Goal: Information Seeking & Learning: Learn about a topic

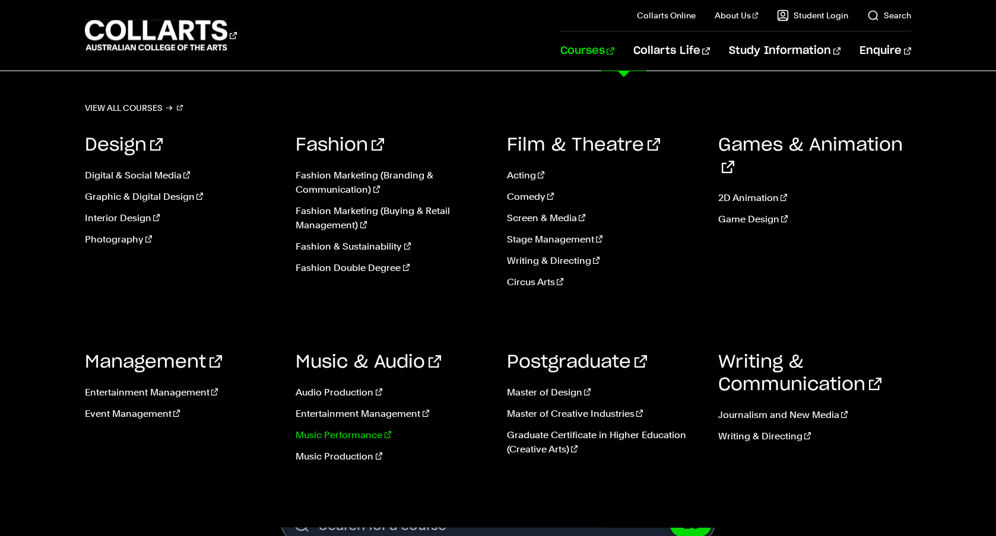
click at [351, 439] on link "Music Performance" at bounding box center [392, 435] width 193 height 14
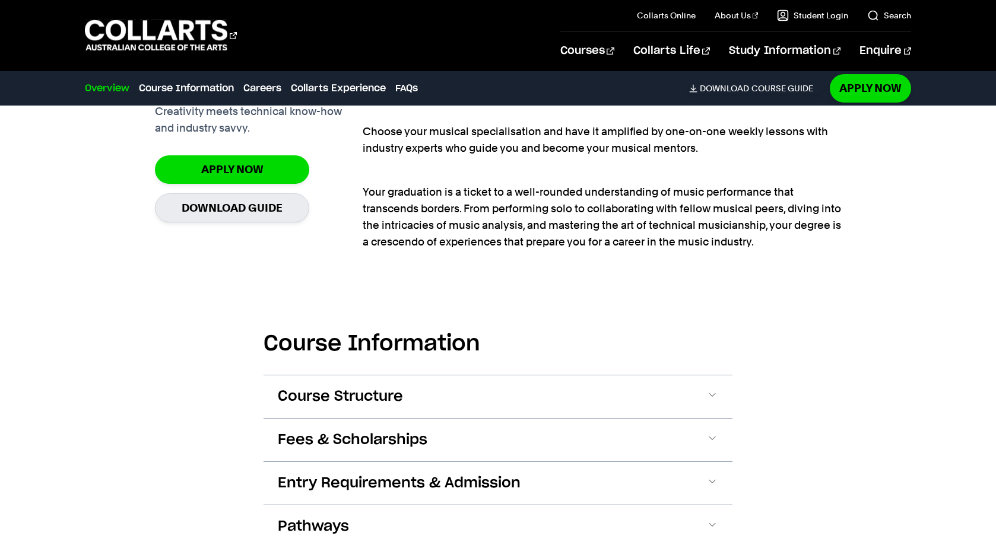
scroll to position [993, 0]
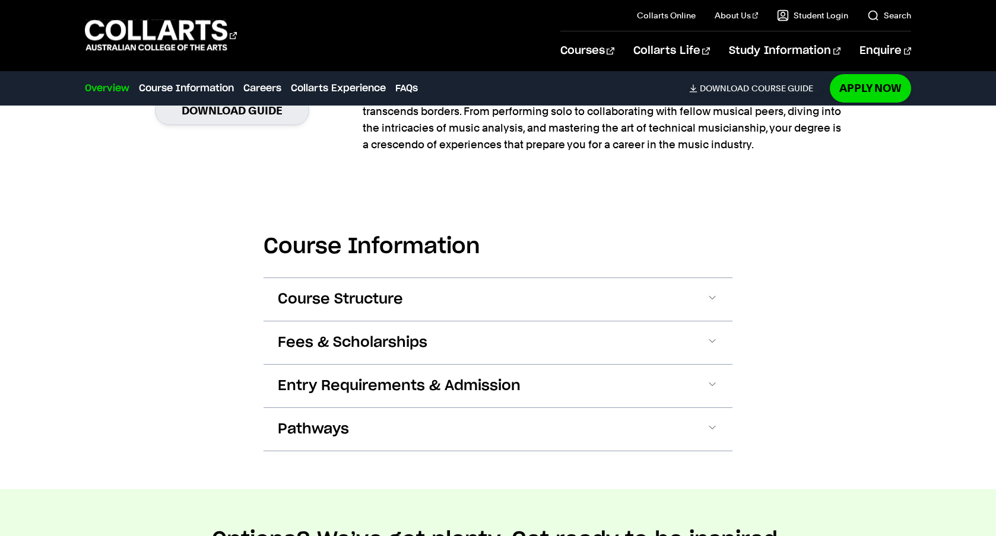
click at [372, 299] on span "Course Structure" at bounding box center [340, 299] width 125 height 19
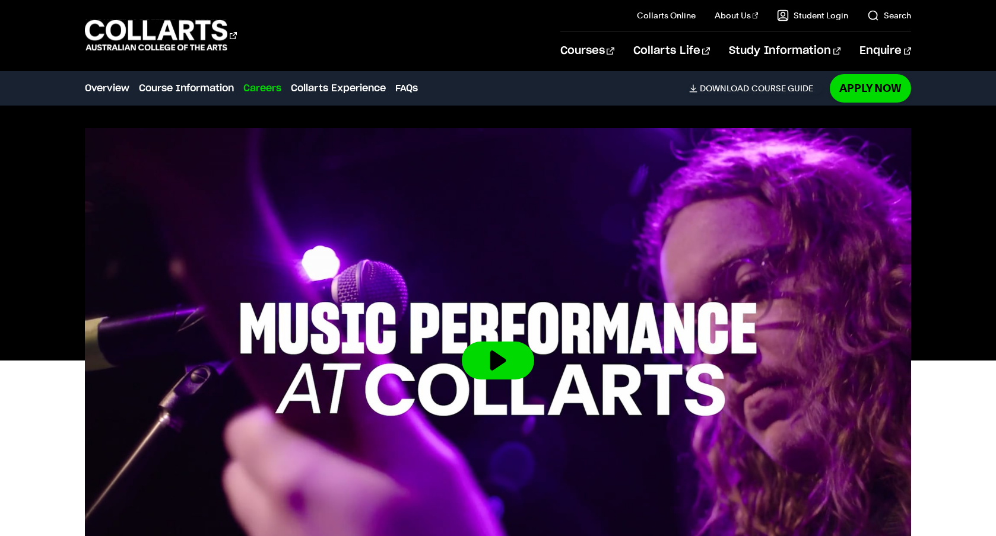
scroll to position [0, 0]
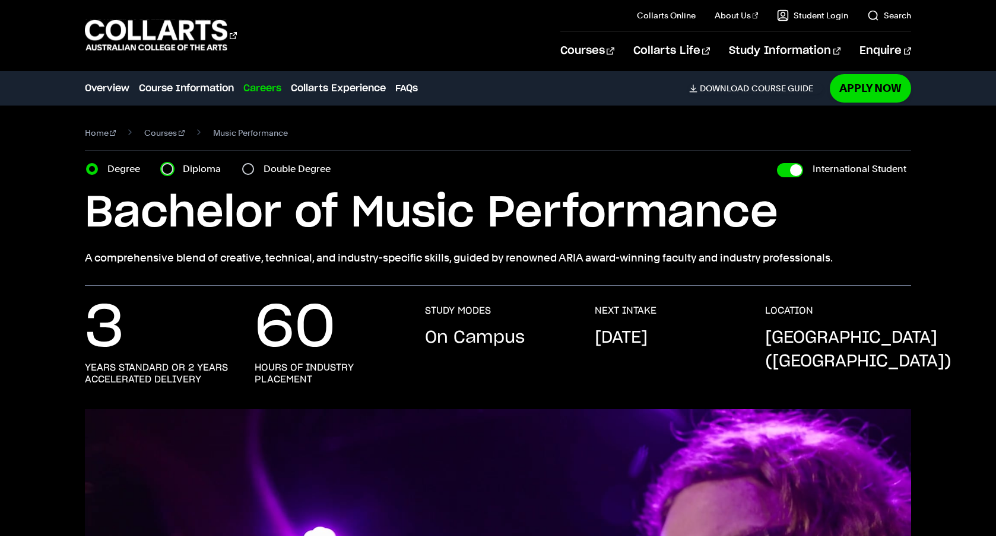
click at [166, 171] on input "Diploma" at bounding box center [167, 169] width 12 height 12
radio input "true"
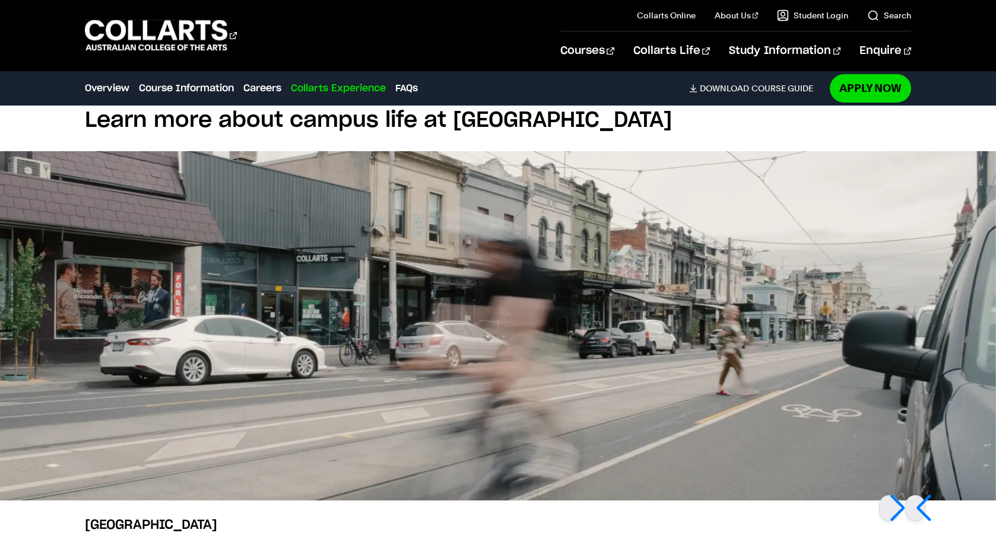
scroll to position [2874, 0]
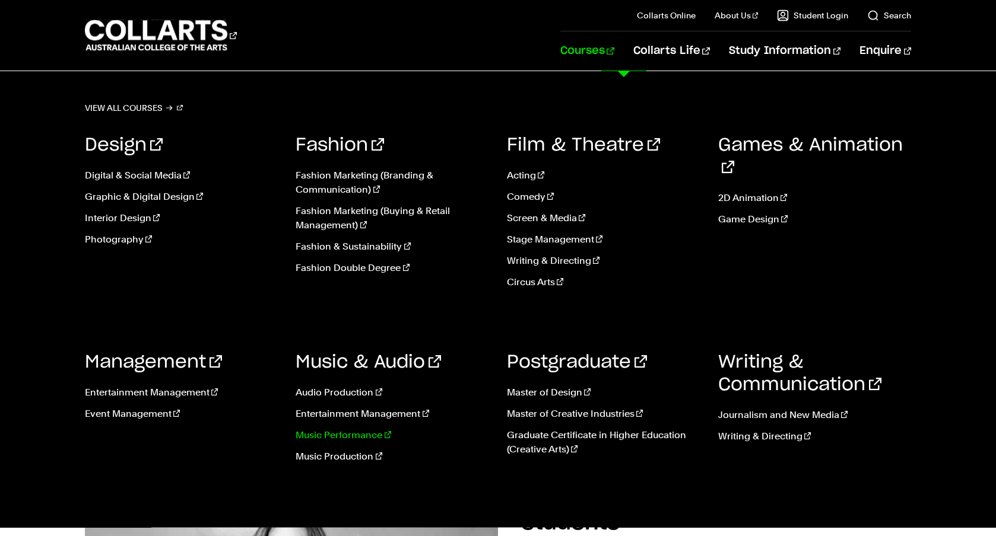
click at [333, 434] on link "Music Performance" at bounding box center [392, 435] width 193 height 14
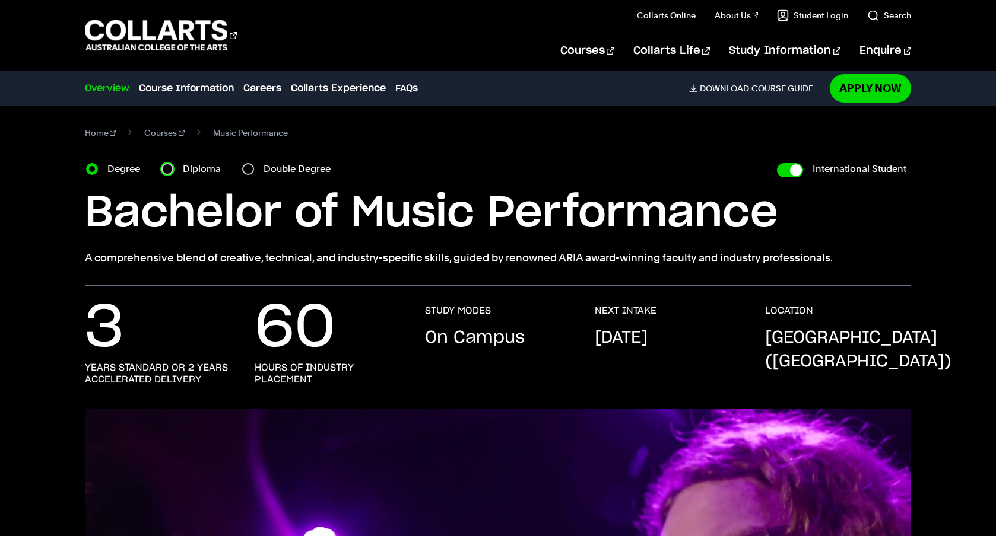
click at [166, 163] on input "Diploma" at bounding box center [167, 169] width 12 height 12
radio input "true"
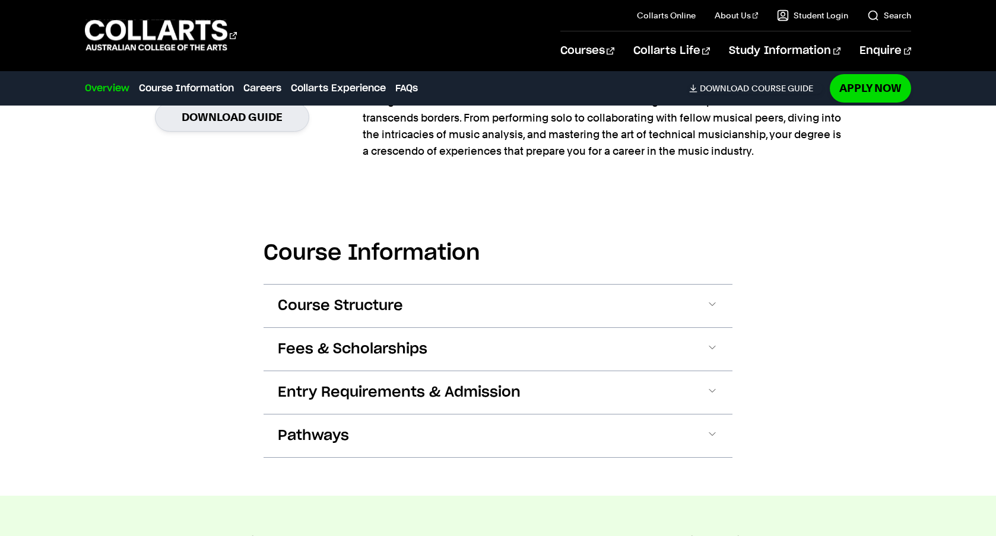
scroll to position [1031, 0]
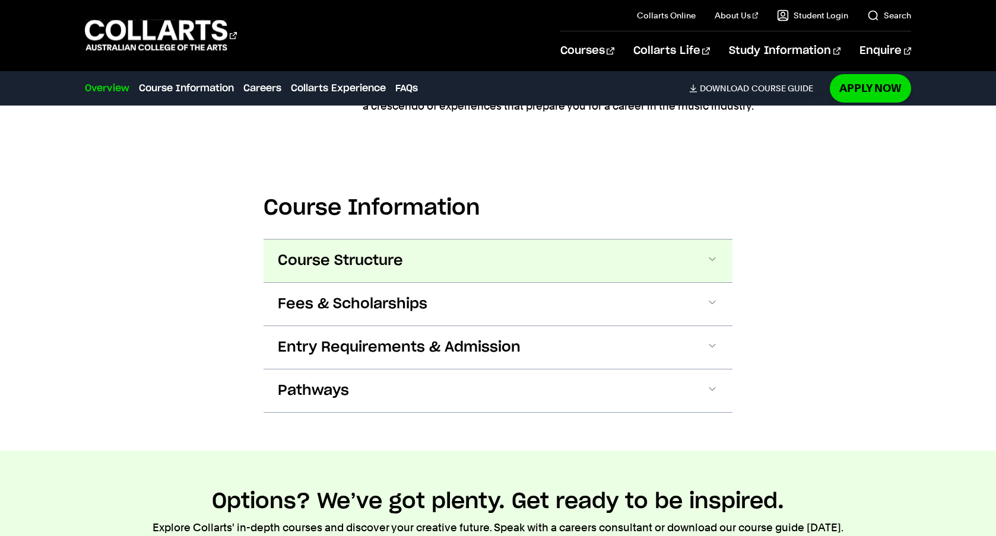
click at [380, 258] on span "Course Structure" at bounding box center [340, 261] width 125 height 19
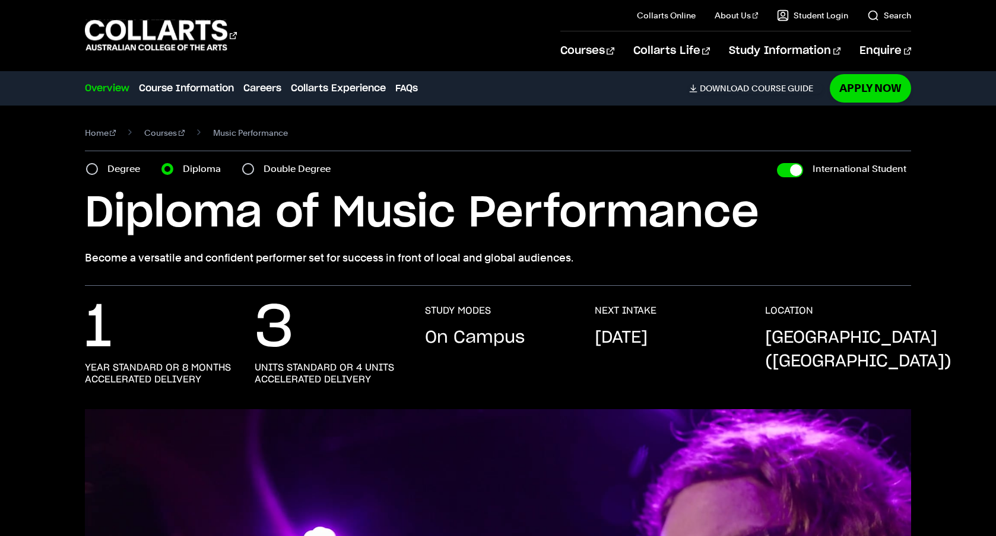
scroll to position [59, 0]
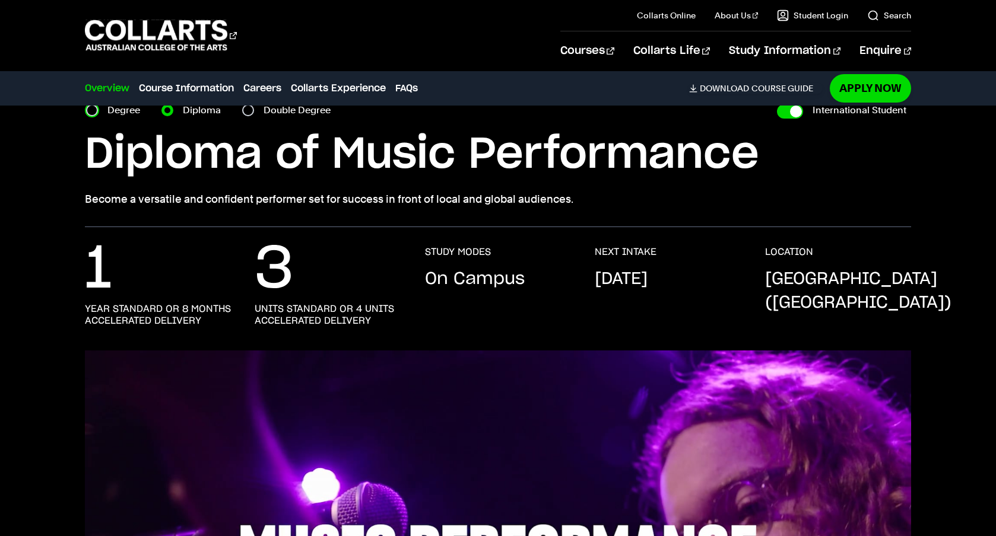
click at [94, 111] on input "Degree" at bounding box center [92, 110] width 12 height 12
radio input "true"
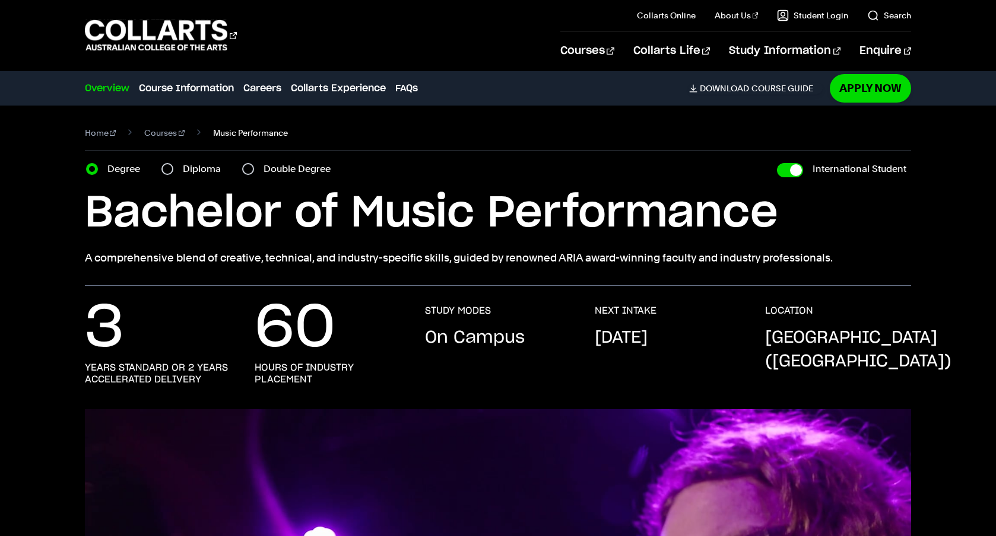
click at [249, 136] on span "Music Performance" at bounding box center [250, 133] width 75 height 17
drag, startPoint x: 135, startPoint y: 136, endPoint x: 173, endPoint y: 161, distance: 44.9
click at [173, 161] on section "Home Courses Music Performance Course variant Degree Diploma Double Degree Inte…" at bounding box center [498, 196] width 827 height 180
click at [173, 171] on input "Diploma" at bounding box center [167, 169] width 12 height 12
radio input "true"
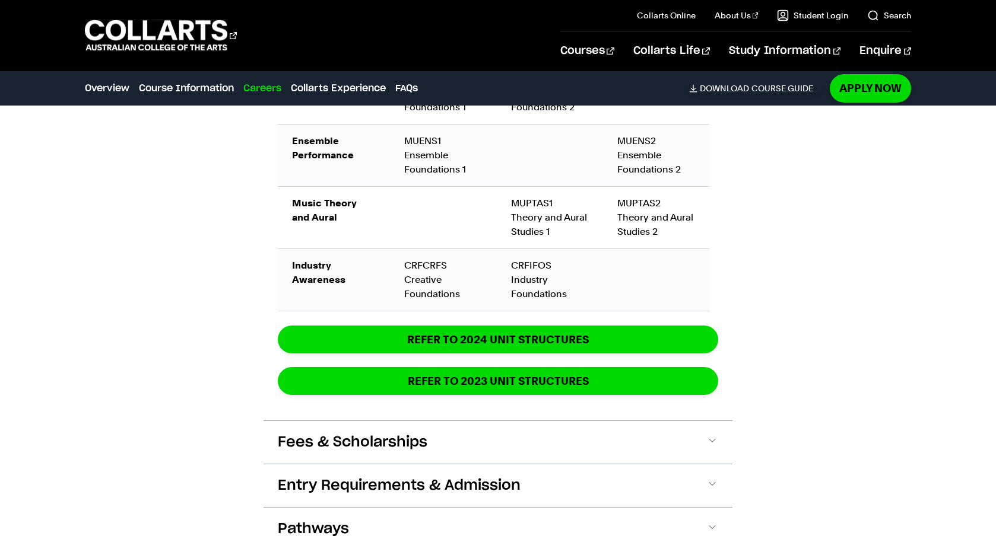
scroll to position [1485, 0]
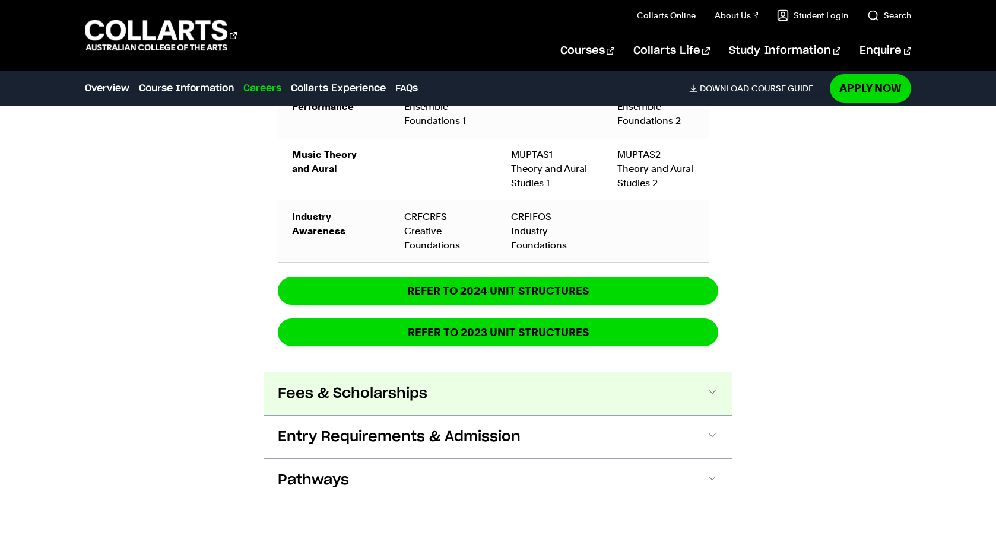
click at [577, 392] on button "Fees & Scholarships" at bounding box center [498, 394] width 469 height 43
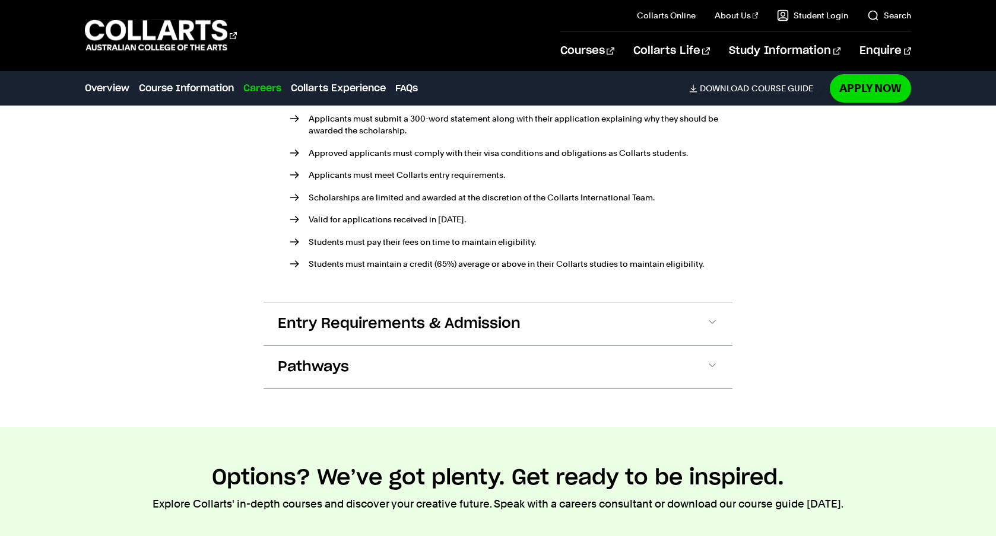
scroll to position [2122, 0]
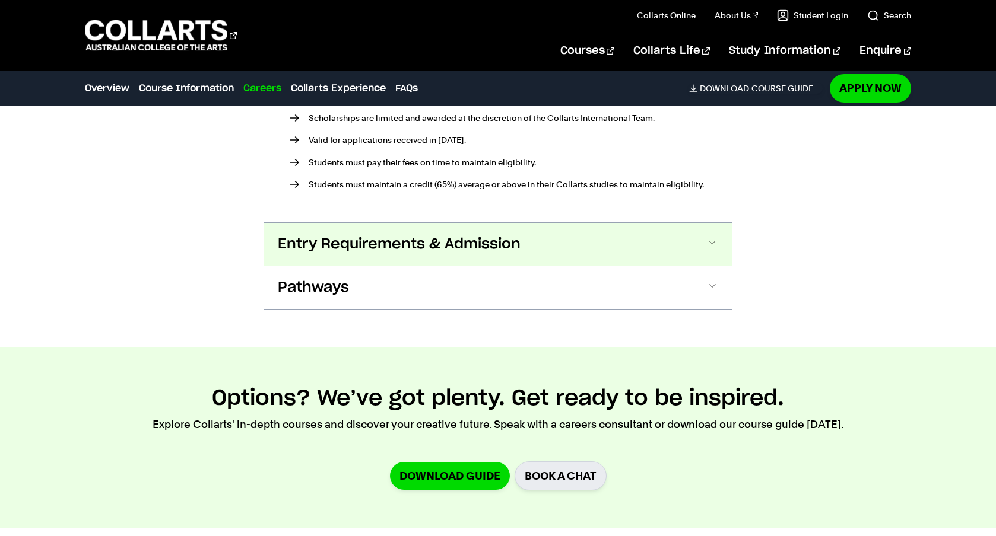
click at [353, 257] on button "Entry Requirements & Admission" at bounding box center [498, 244] width 469 height 43
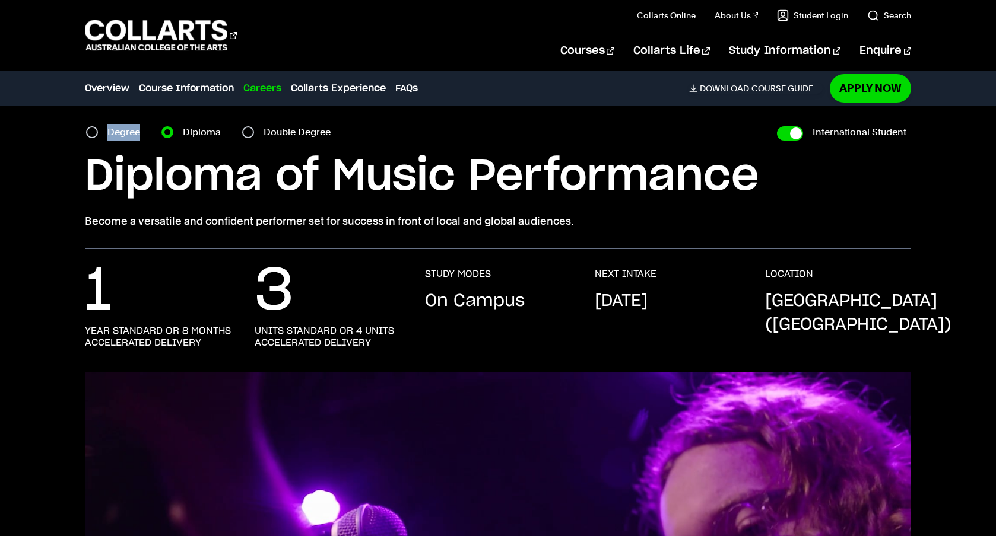
scroll to position [0, 0]
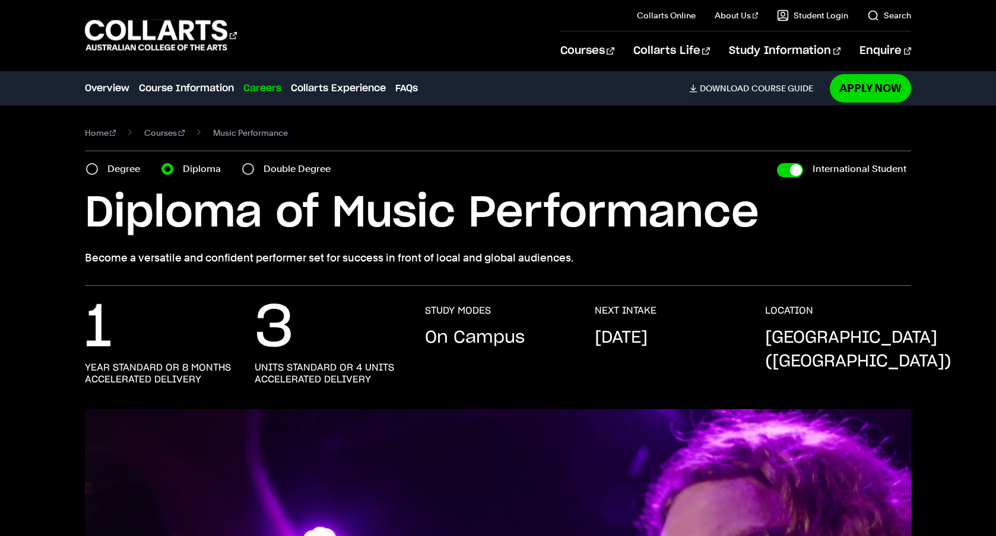
click at [542, 184] on section "Home Courses Music Performance Course variant Degree Diploma Double Degree Inte…" at bounding box center [498, 196] width 827 height 180
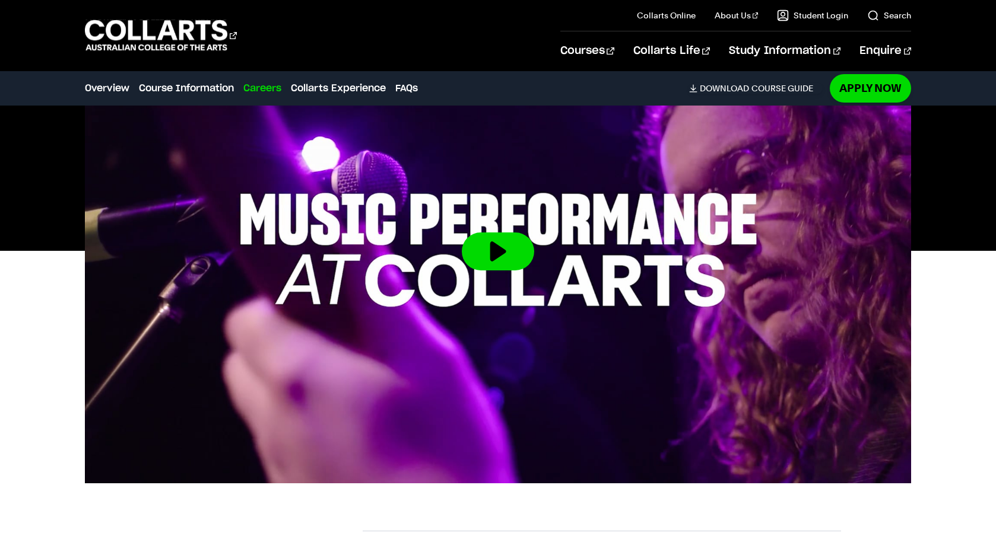
scroll to position [382, 0]
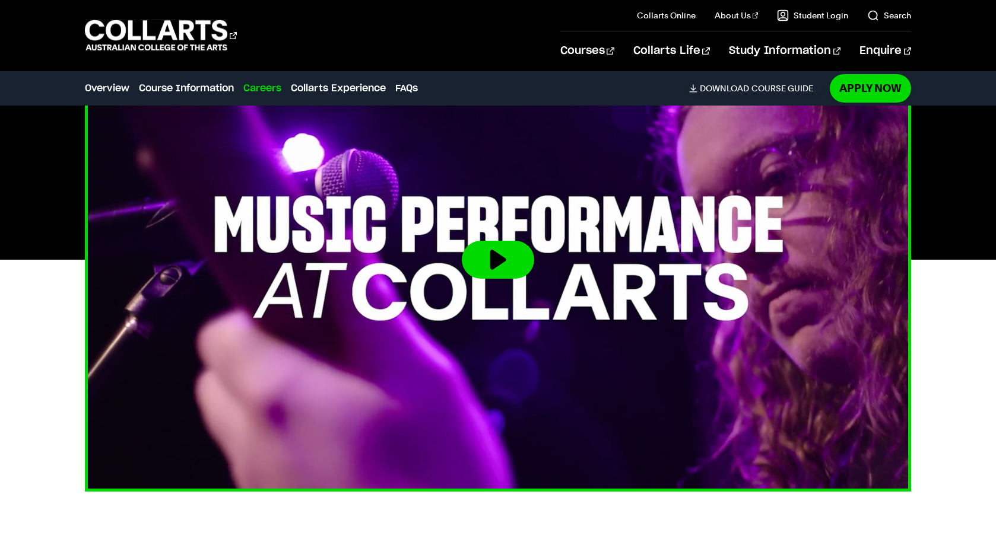
click at [492, 274] on button at bounding box center [498, 260] width 72 height 38
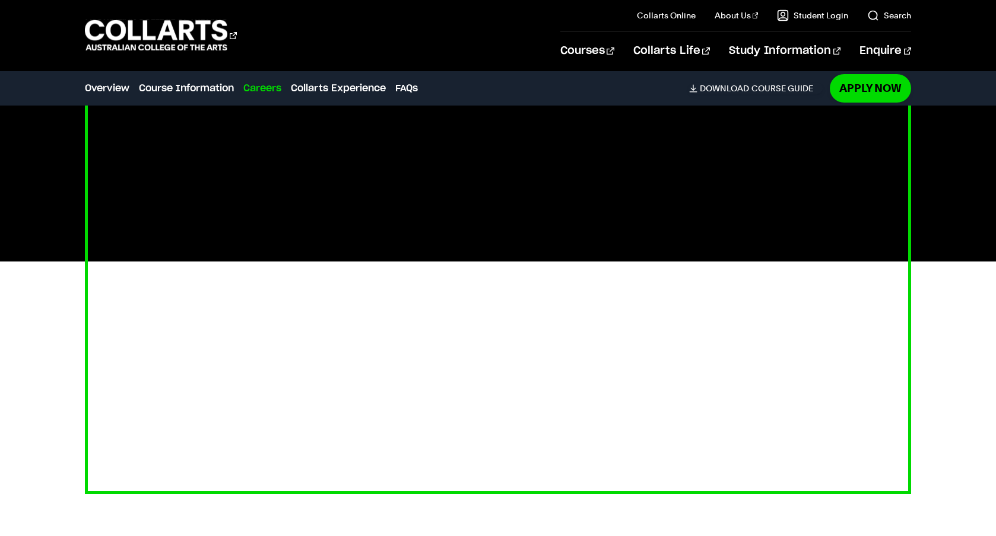
scroll to position [347, 0]
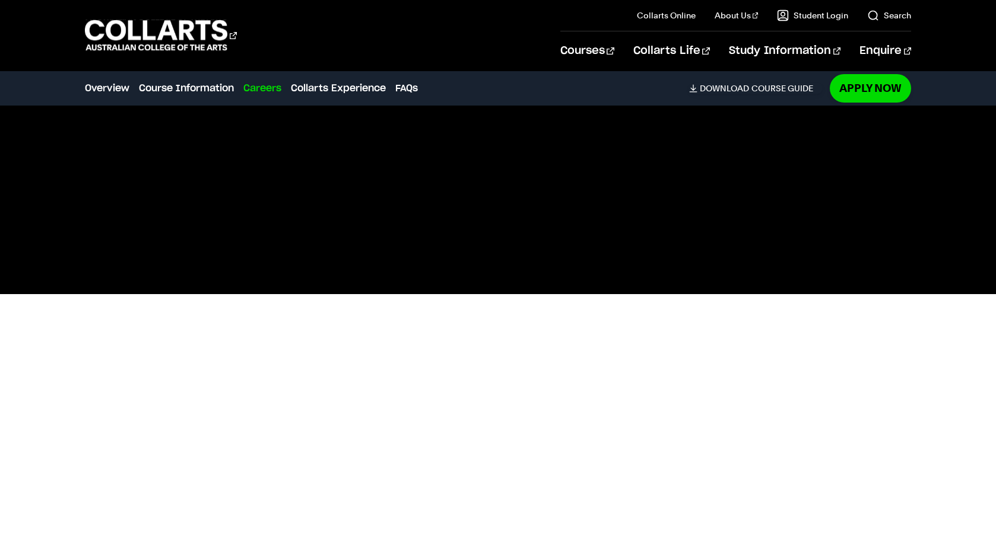
click at [423, 17] on div "Courses Collarts Online Study 100% online About Us History & Values Strategic P…" at bounding box center [498, 35] width 996 height 71
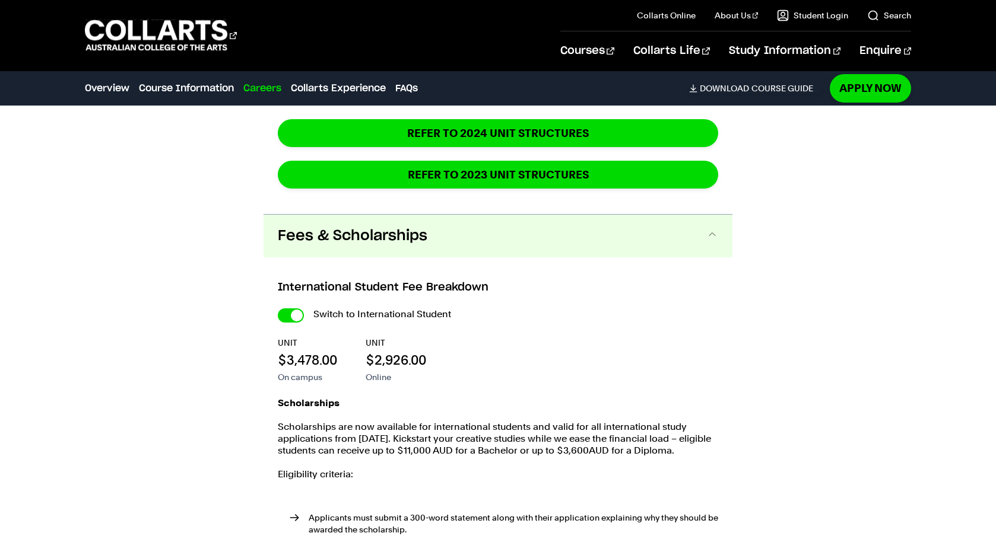
scroll to position [1713, 0]
